Goal: Information Seeking & Learning: Understand process/instructions

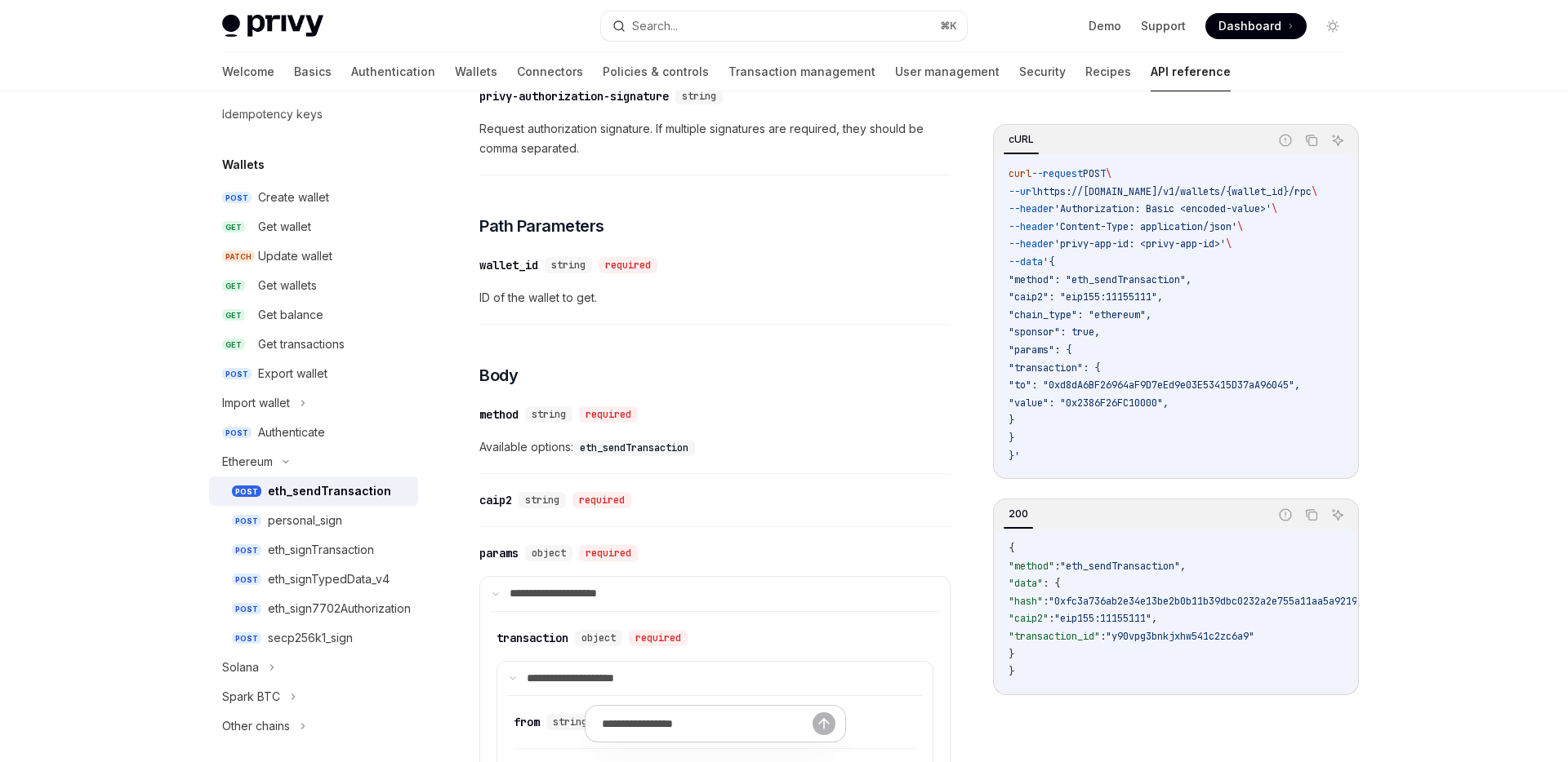
scroll to position [475, 0]
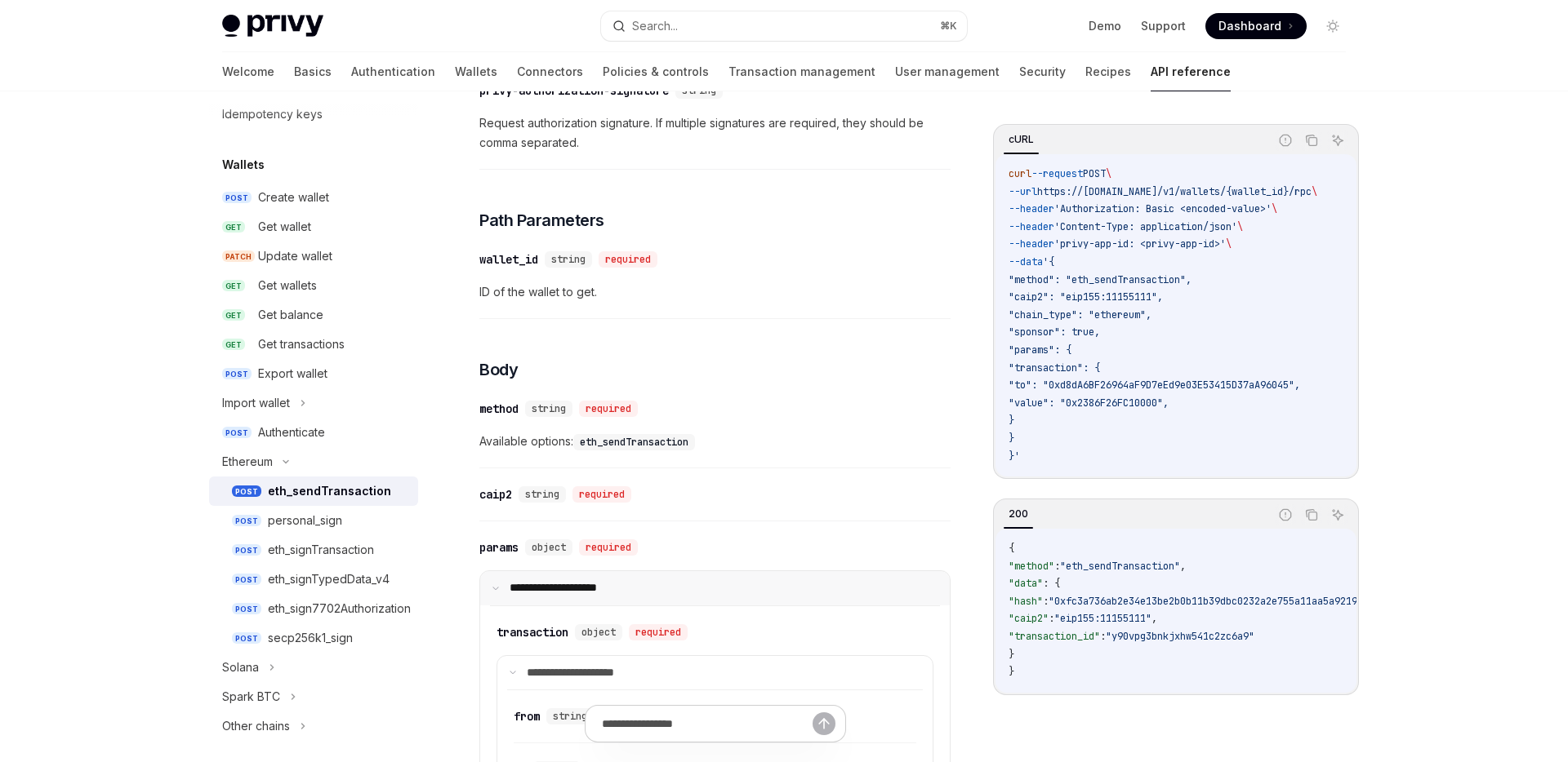
click at [493, 585] on icon at bounding box center [495, 588] width 8 height 8
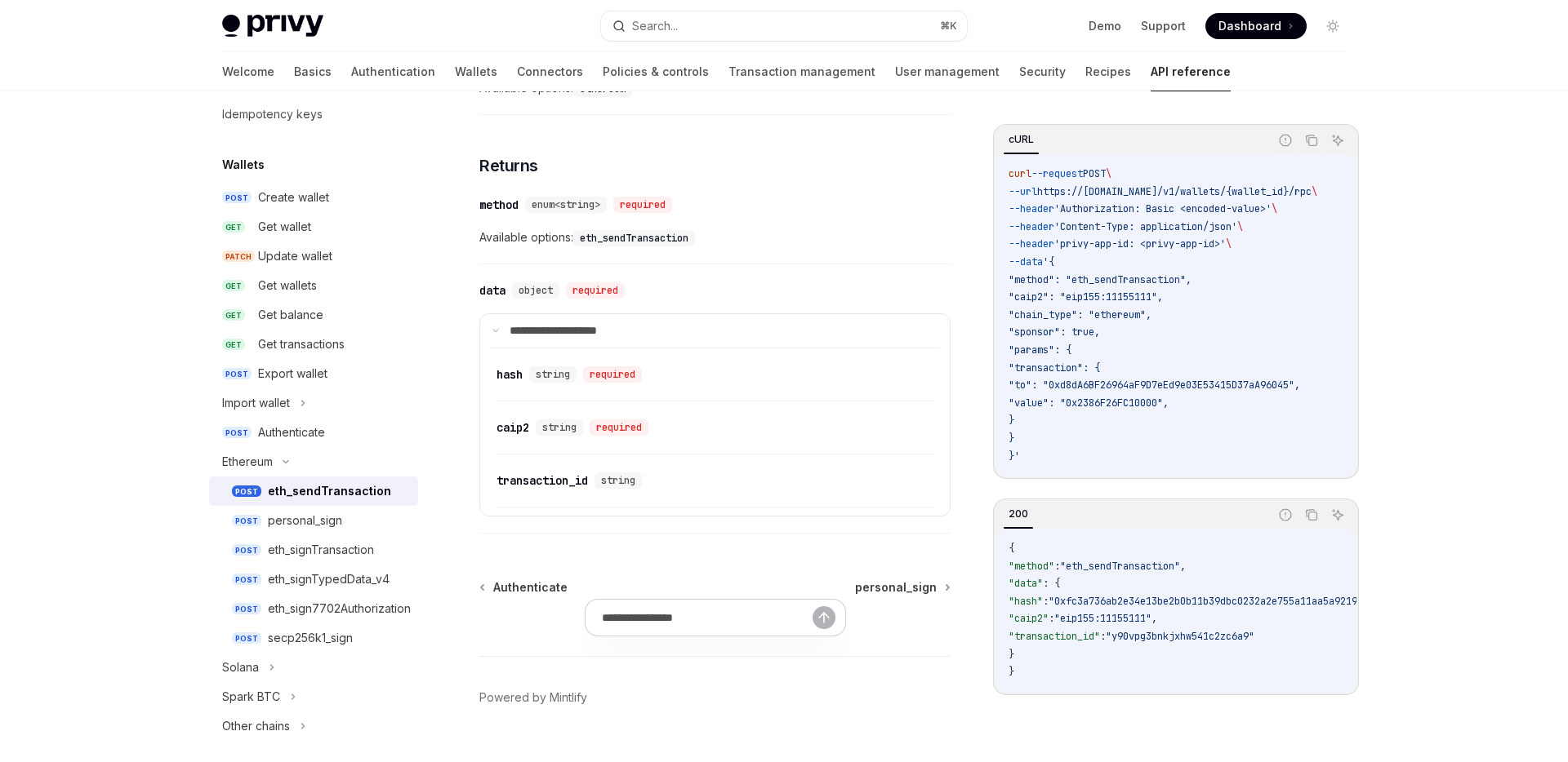
scroll to position [1157, 0]
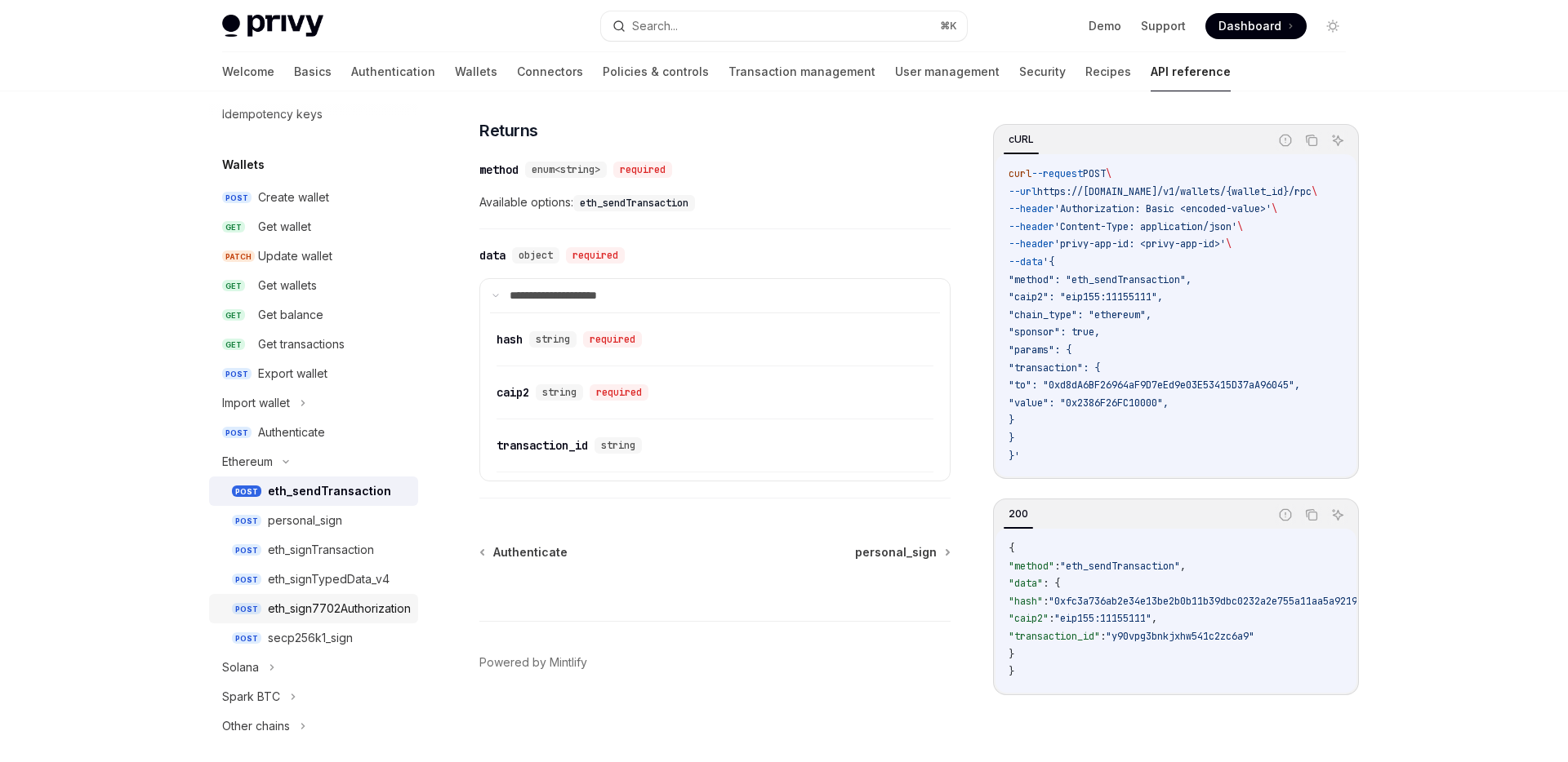
click at [383, 604] on div "eth_sign7702Authorization" at bounding box center [339, 608] width 143 height 19
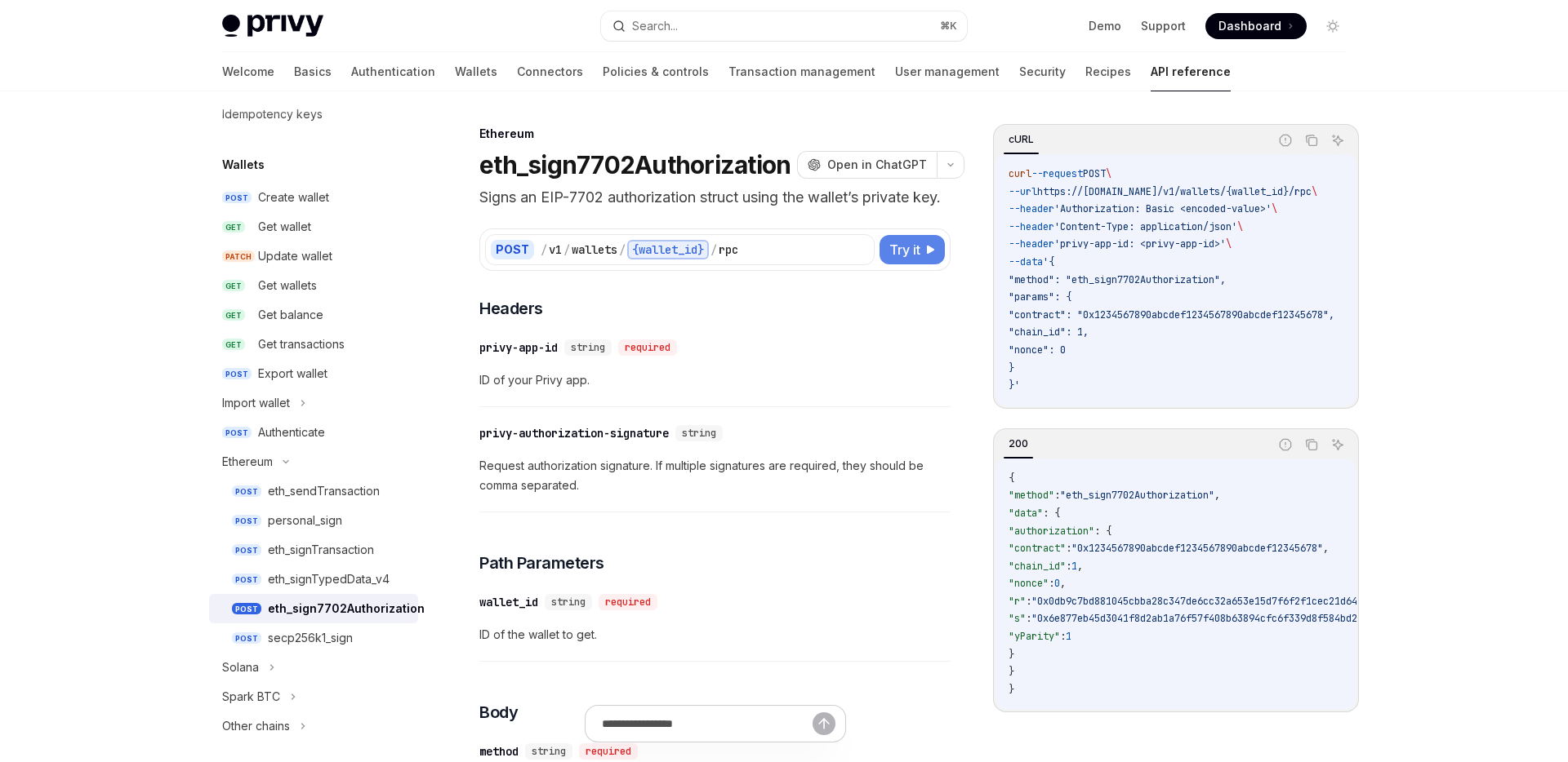
click at [904, 260] on span "Try it" at bounding box center [905, 249] width 31 height 19
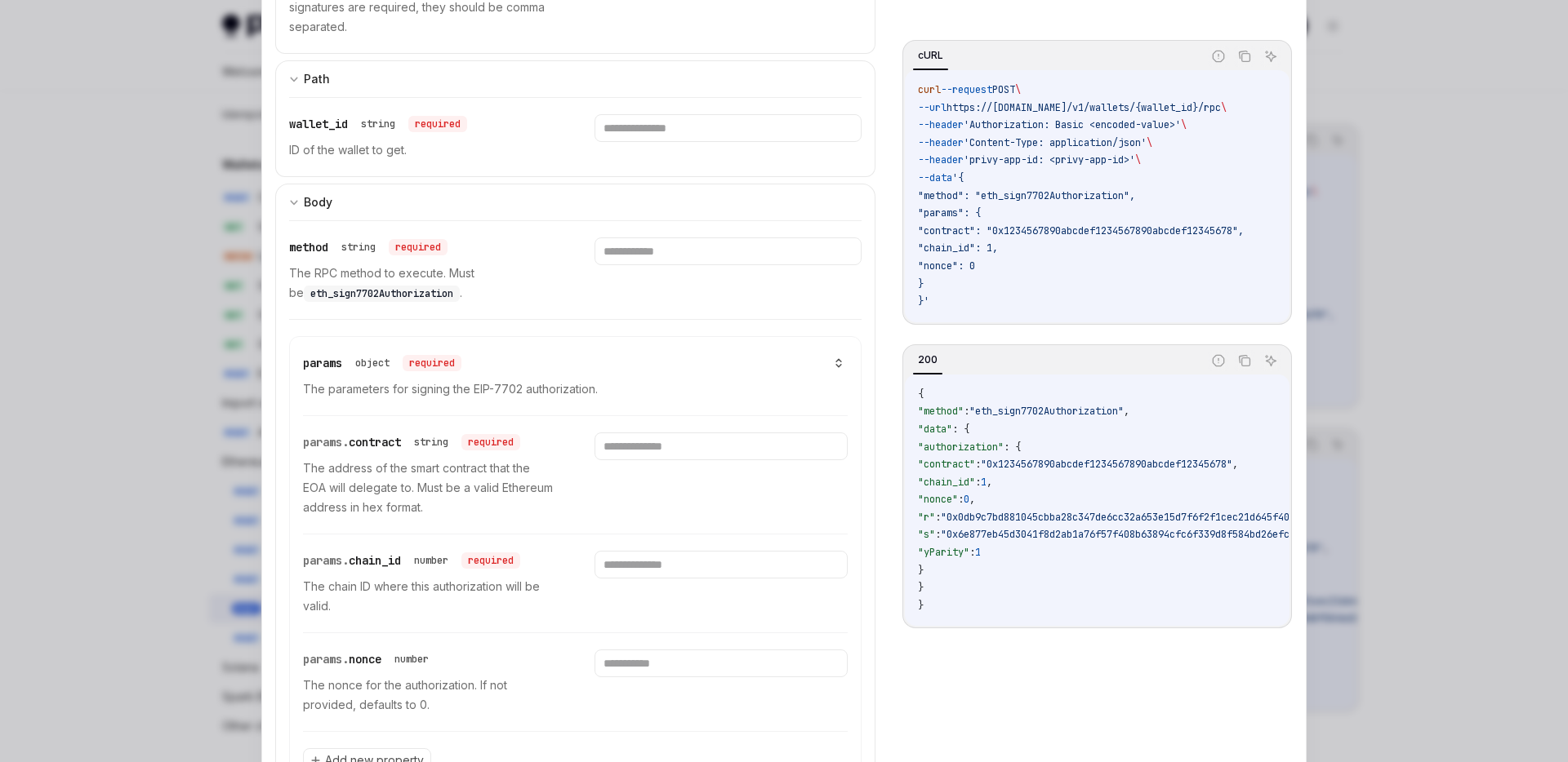
scroll to position [423, 0]
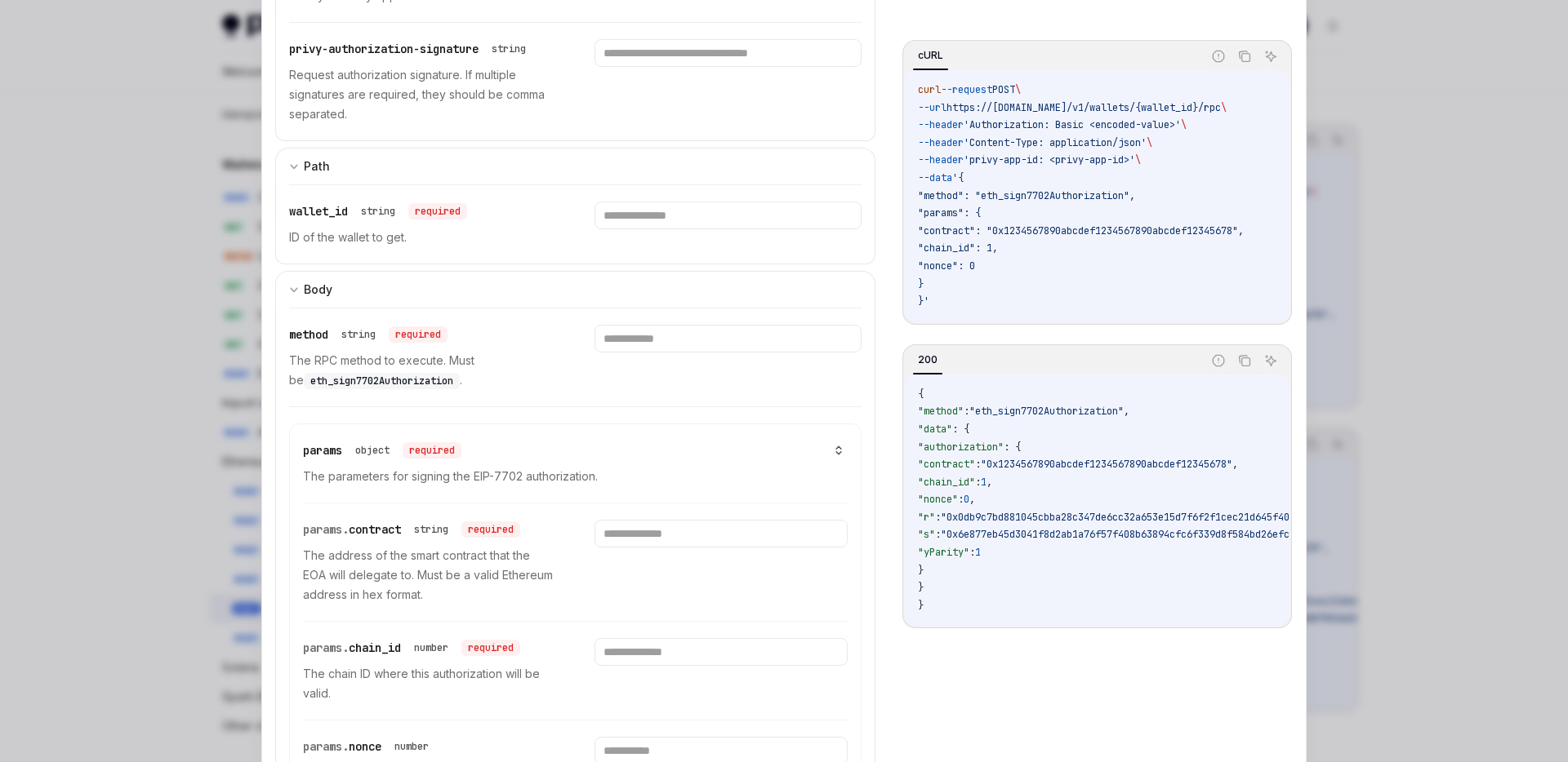
click at [201, 282] on div at bounding box center [784, 381] width 1568 height 762
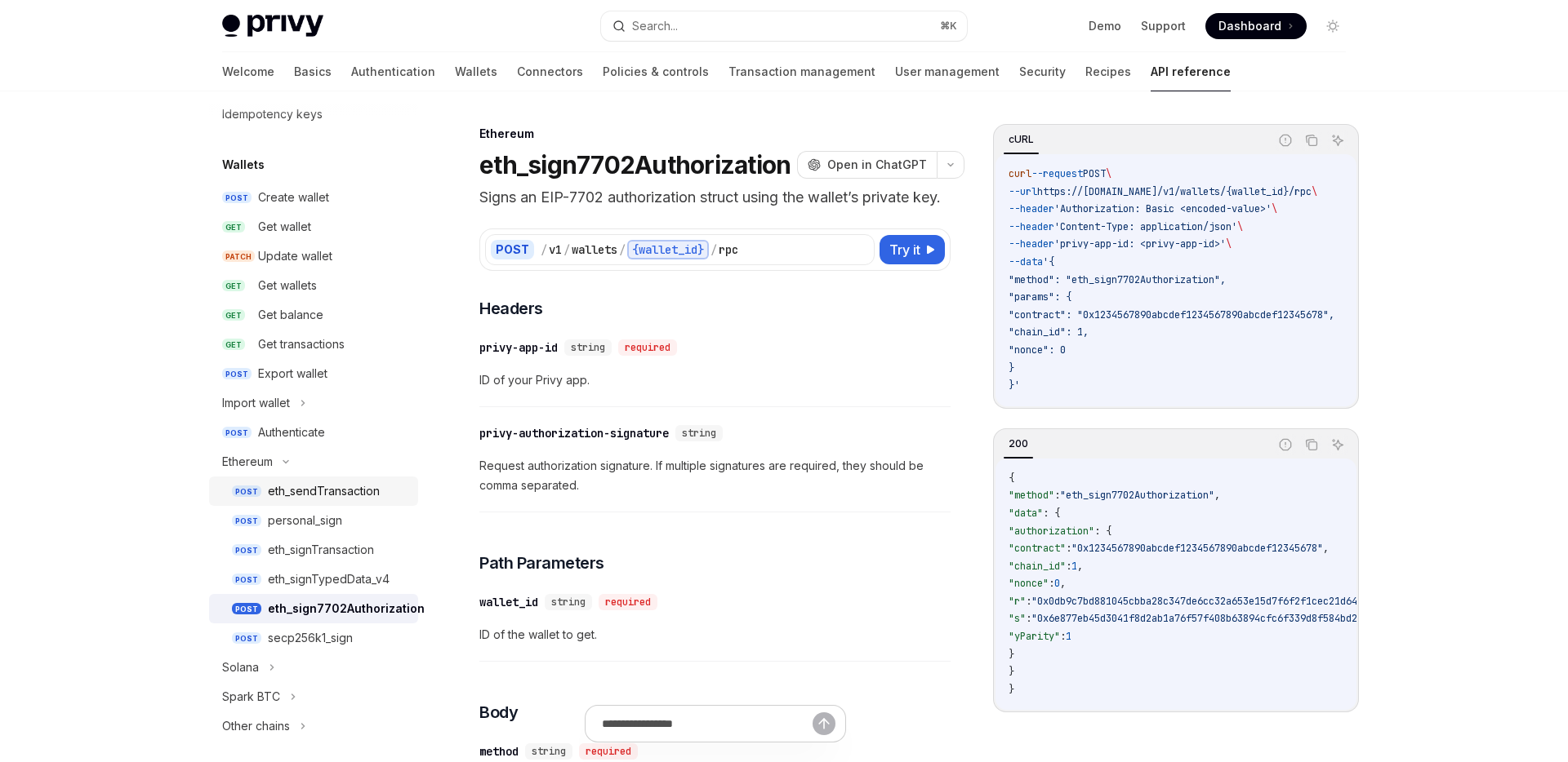
click at [326, 500] on div "eth_sendTransaction" at bounding box center [324, 491] width 112 height 19
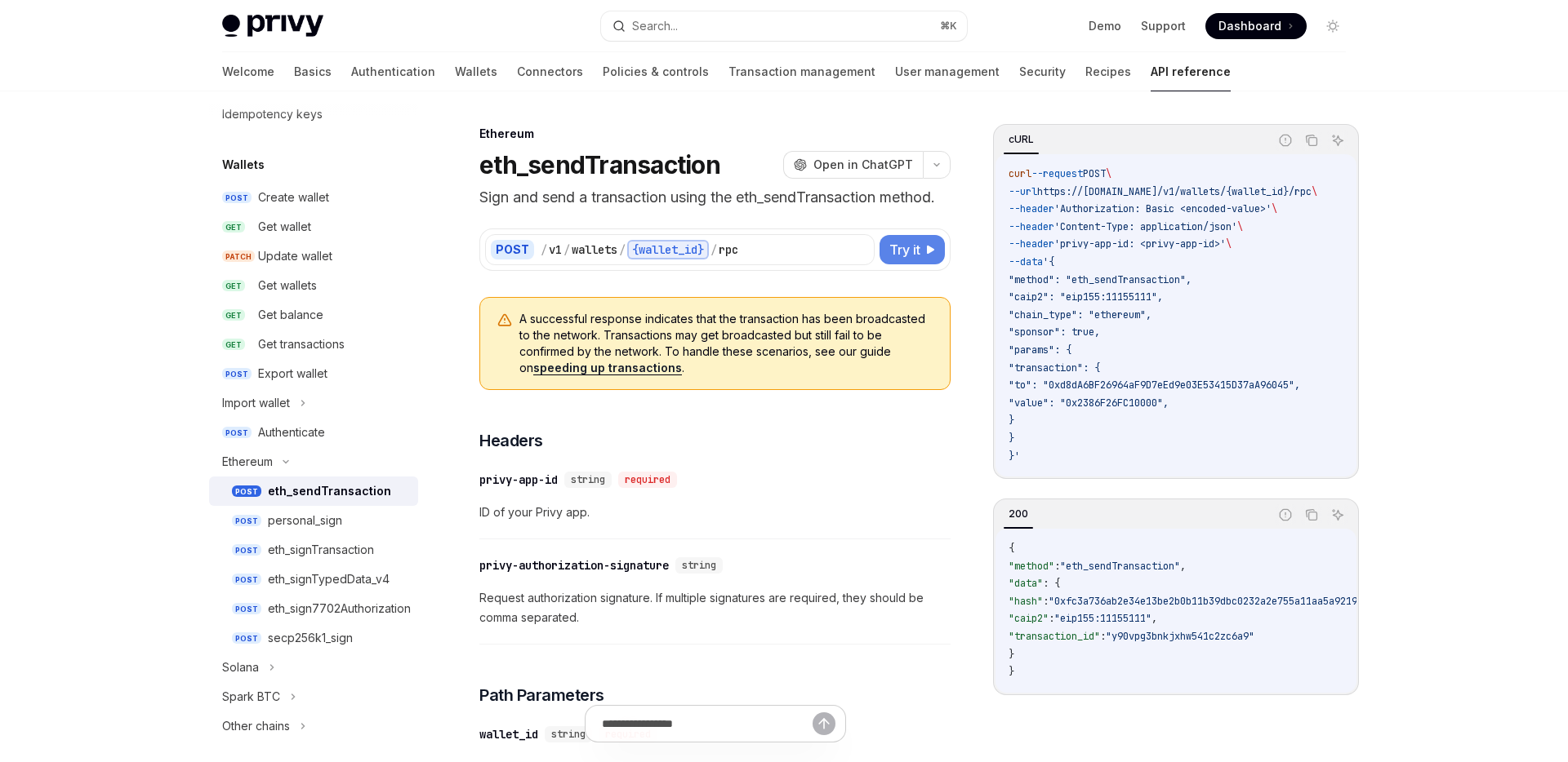
click at [910, 246] on span "Try it" at bounding box center [905, 249] width 31 height 19
type textarea "*"
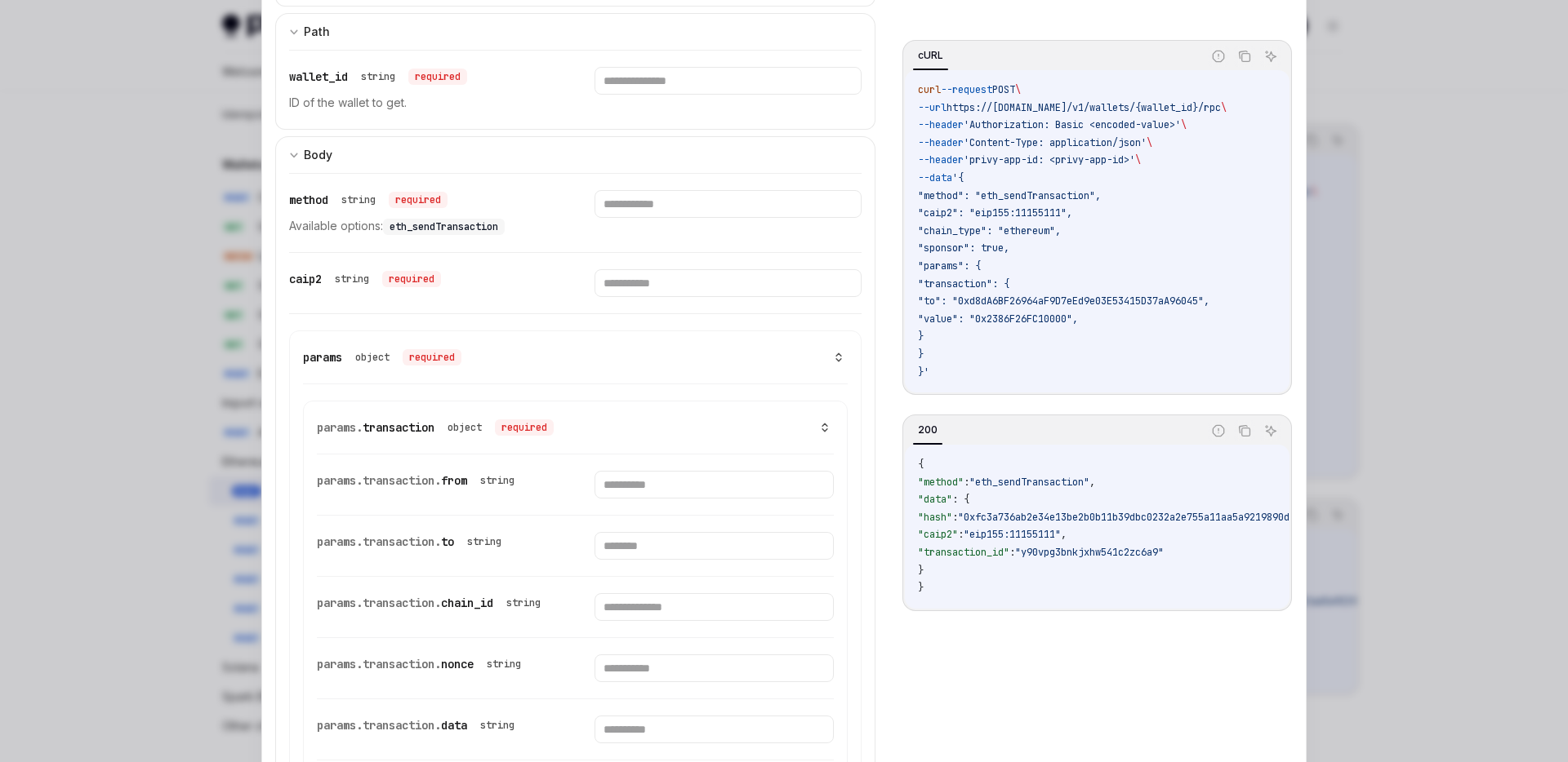
scroll to position [561, 0]
click at [837, 354] on icon at bounding box center [839, 353] width 11 height 11
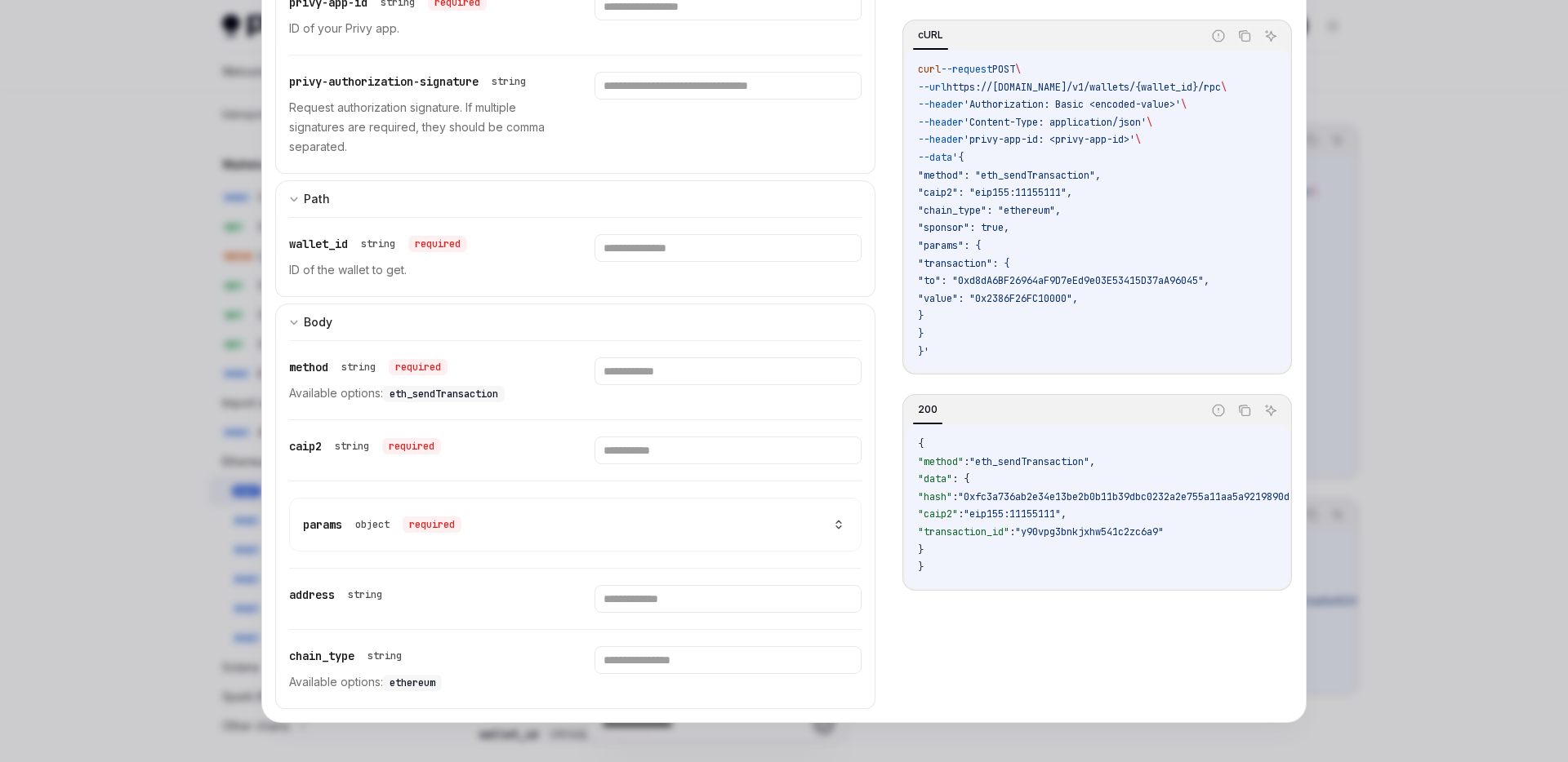
scroll to position [390, 0]
click at [639, 672] on input "text" at bounding box center [727, 661] width 266 height 28
click at [658, 604] on input "text" at bounding box center [727, 599] width 266 height 28
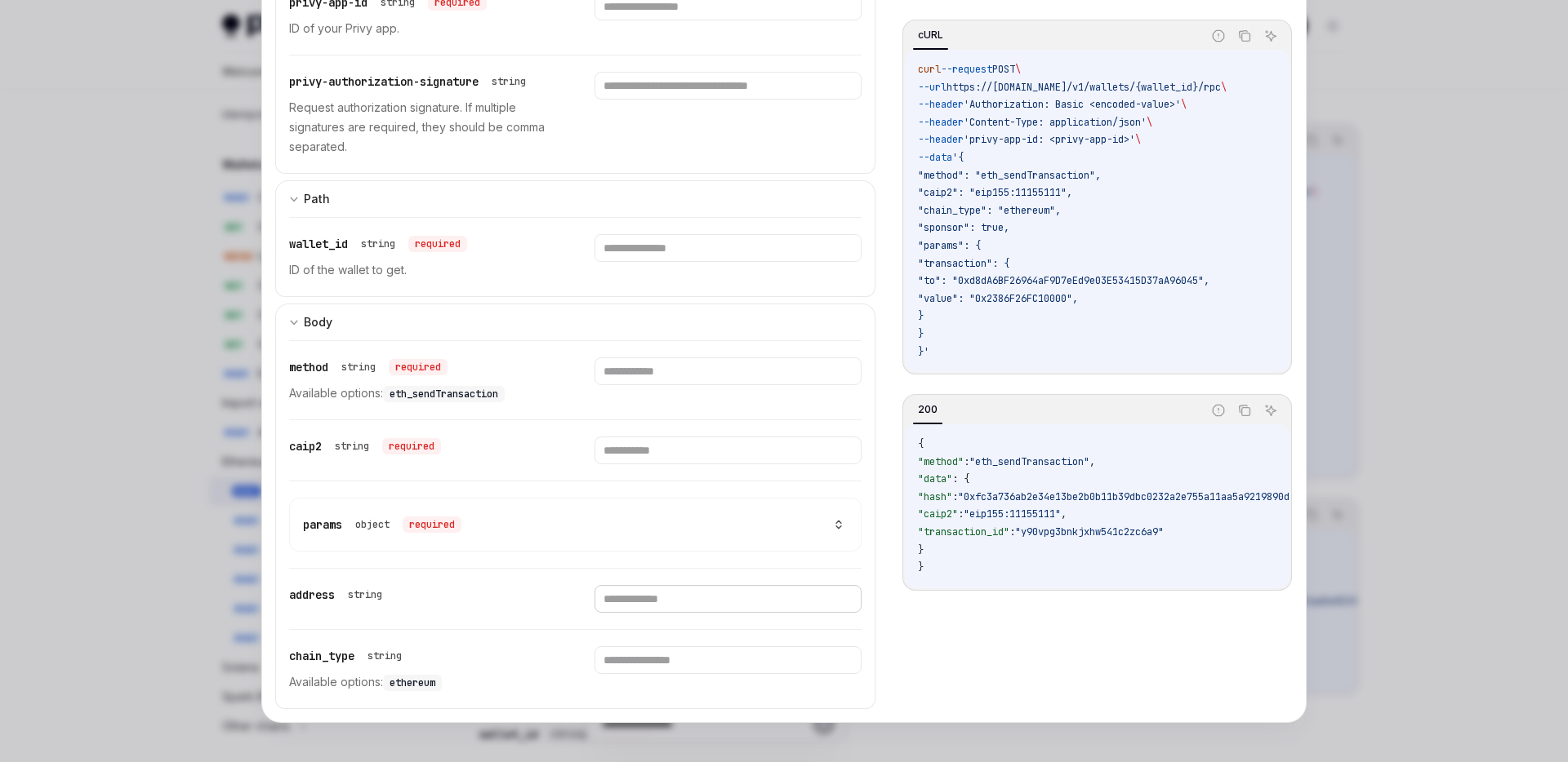
click at [658, 604] on input "text" at bounding box center [727, 599] width 266 height 28
click at [831, 523] on button at bounding box center [838, 524] width 18 height 11
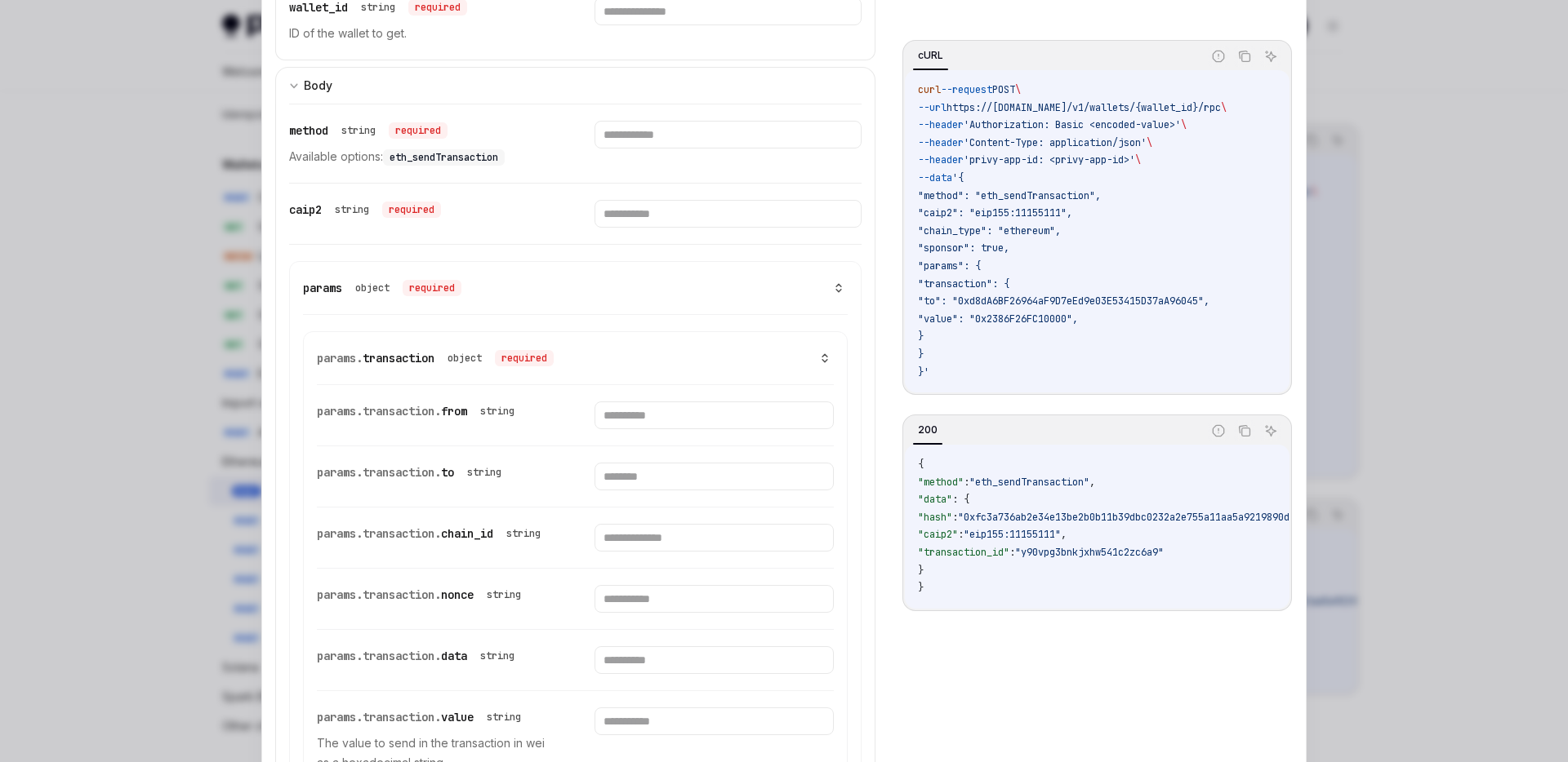
scroll to position [622, 0]
